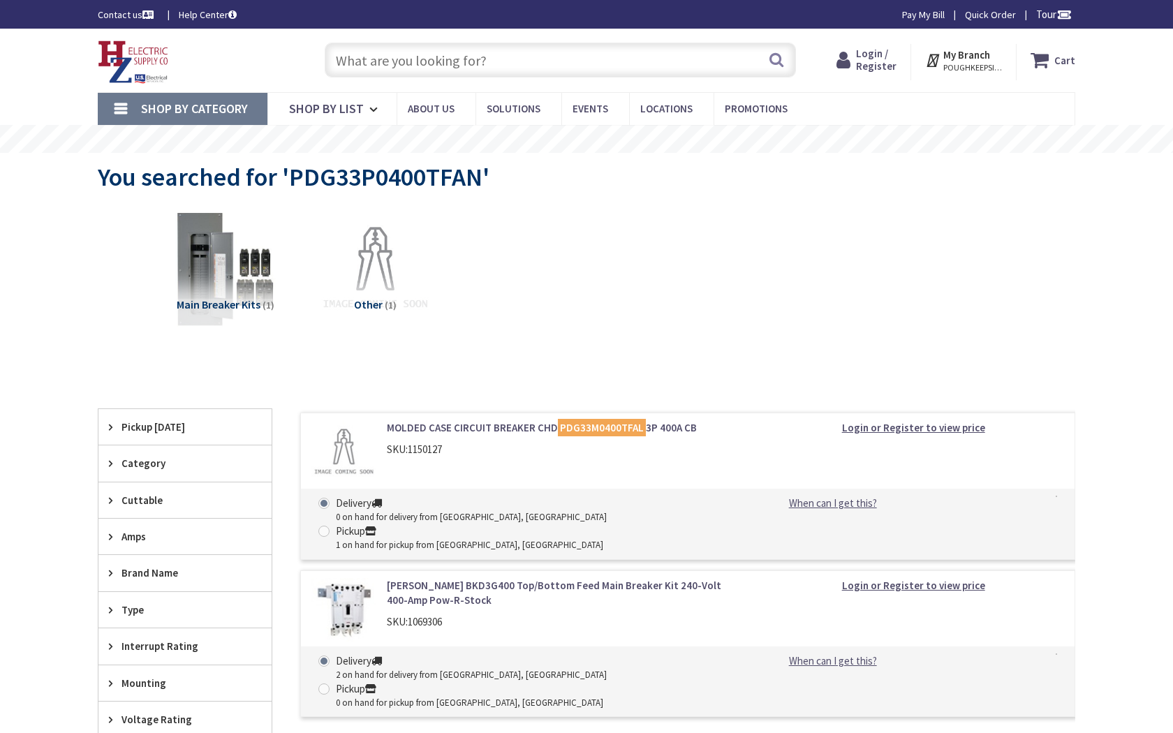
type input "[GEOGRAPHIC_DATA][US_STATE], [GEOGRAPHIC_DATA]"
